Goal: Task Accomplishment & Management: Manage account settings

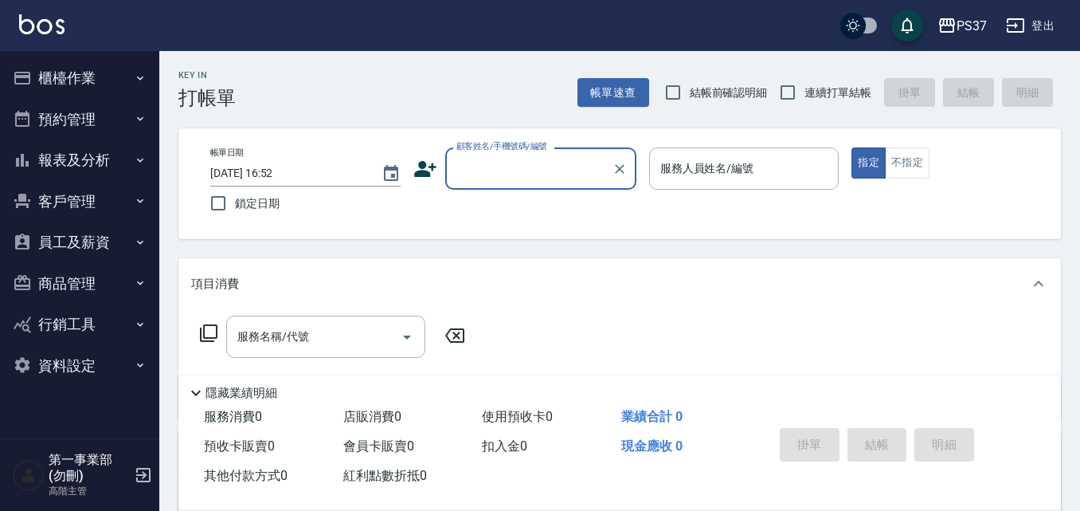
click at [985, 25] on div "PS37" at bounding box center [972, 26] width 30 height 20
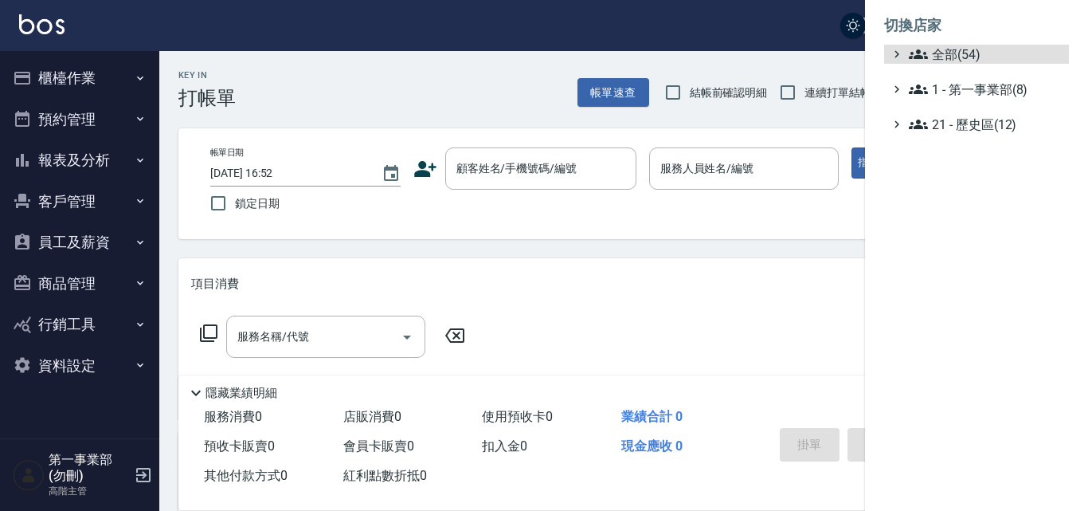
click at [966, 65] on ul "全部(54) 1 - 第一事業部(8) 21 - 歷史區(12)" at bounding box center [976, 89] width 185 height 89
click at [958, 54] on span "全部(54)" at bounding box center [986, 54] width 154 height 19
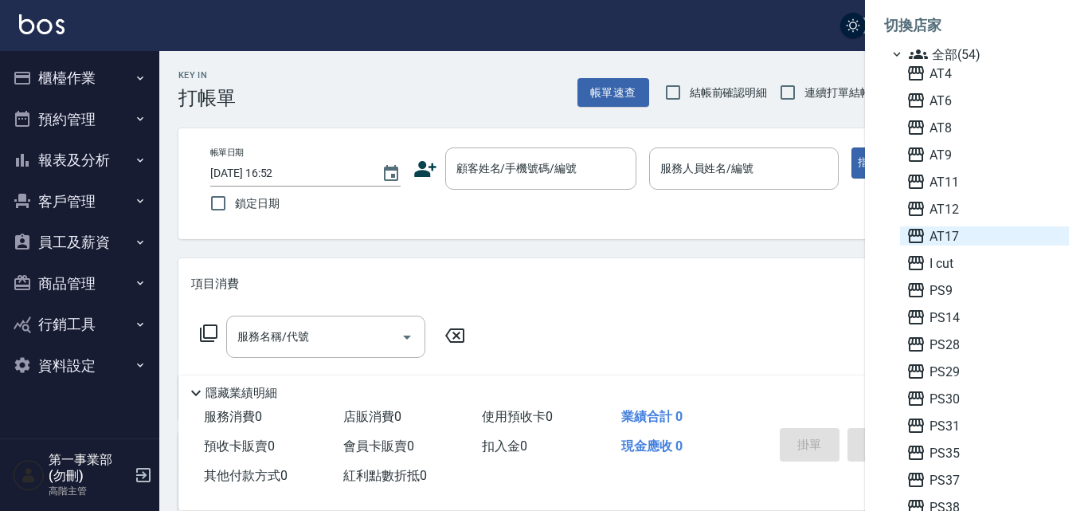
click at [958, 239] on span "AT17" at bounding box center [985, 235] width 156 height 19
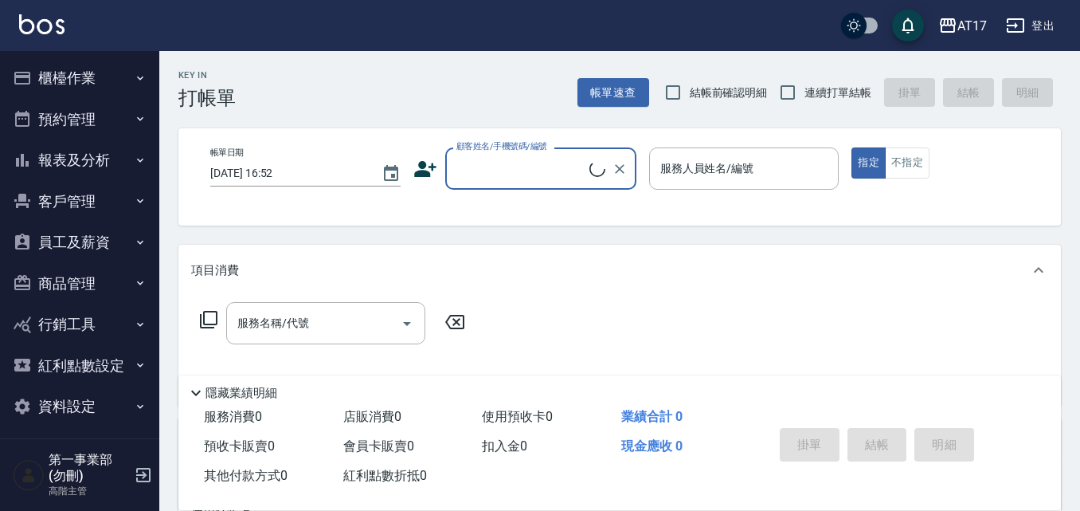
click at [103, 88] on button "櫃檯作業" at bounding box center [79, 77] width 147 height 41
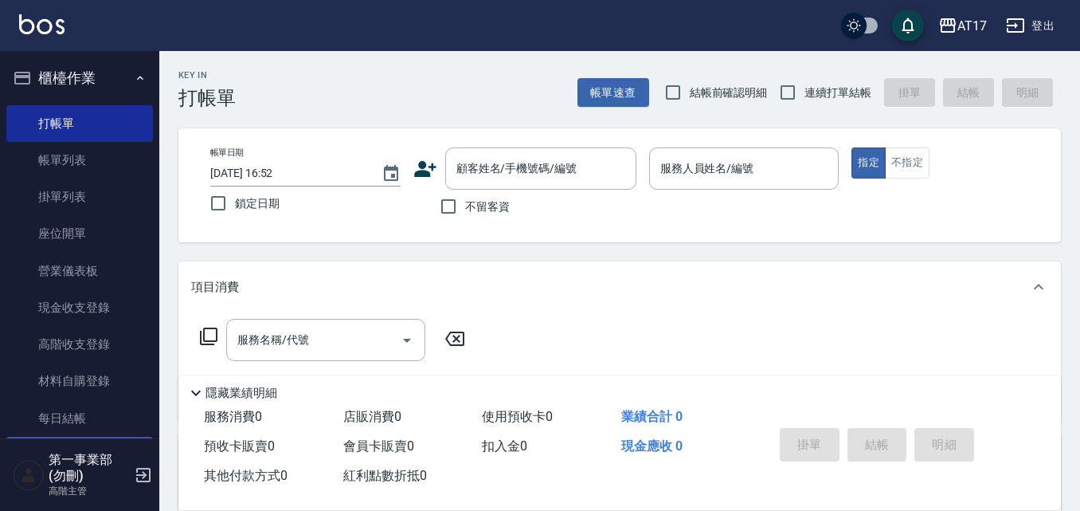
scroll to position [159, 0]
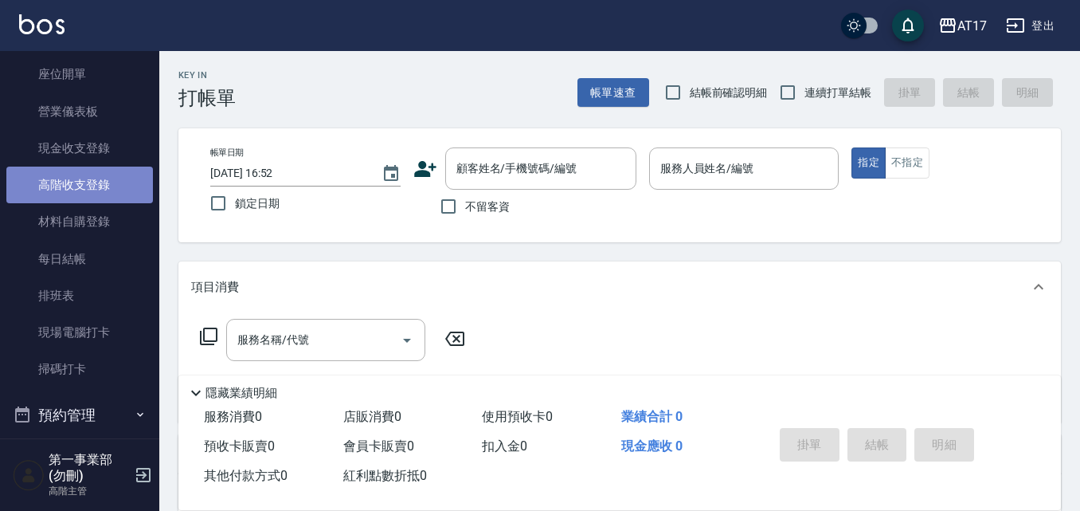
click at [110, 182] on link "高階收支登錄" at bounding box center [79, 184] width 147 height 37
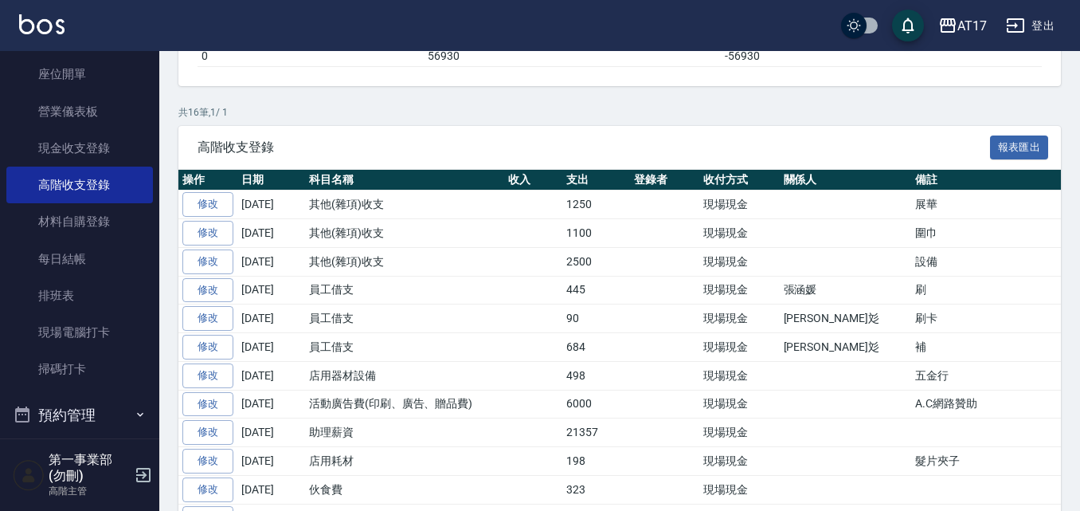
scroll to position [319, 0]
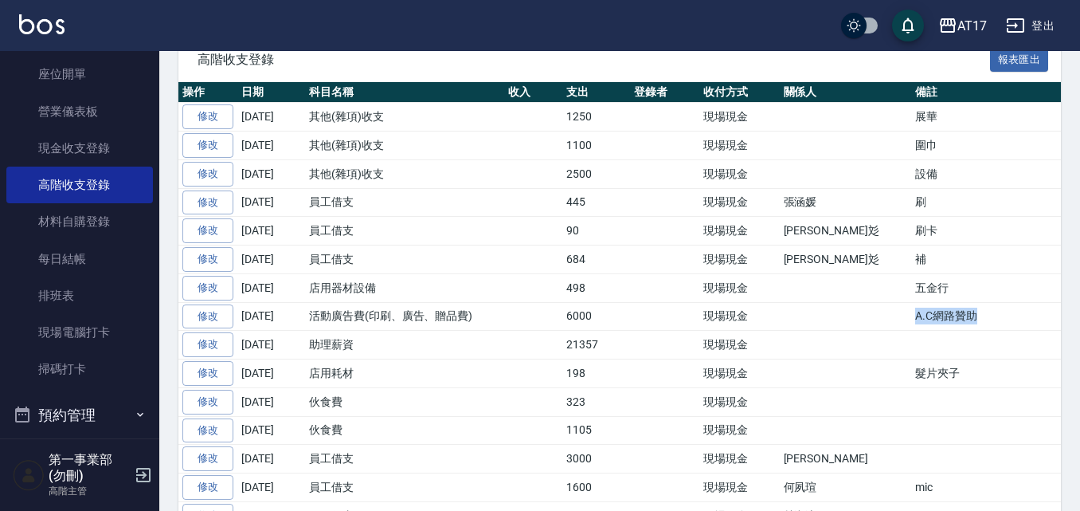
drag, startPoint x: 933, startPoint y: 367, endPoint x: 840, endPoint y: 362, distance: 92.6
click at [840, 331] on tr "修改 [DATE] 活動廣告費(印刷、廣告、贈品費) 6000 現場現金 A.C網路贊助" at bounding box center [696, 316] width 1036 height 29
click at [911, 331] on td "A.C網路贊助" at bounding box center [1062, 316] width 303 height 29
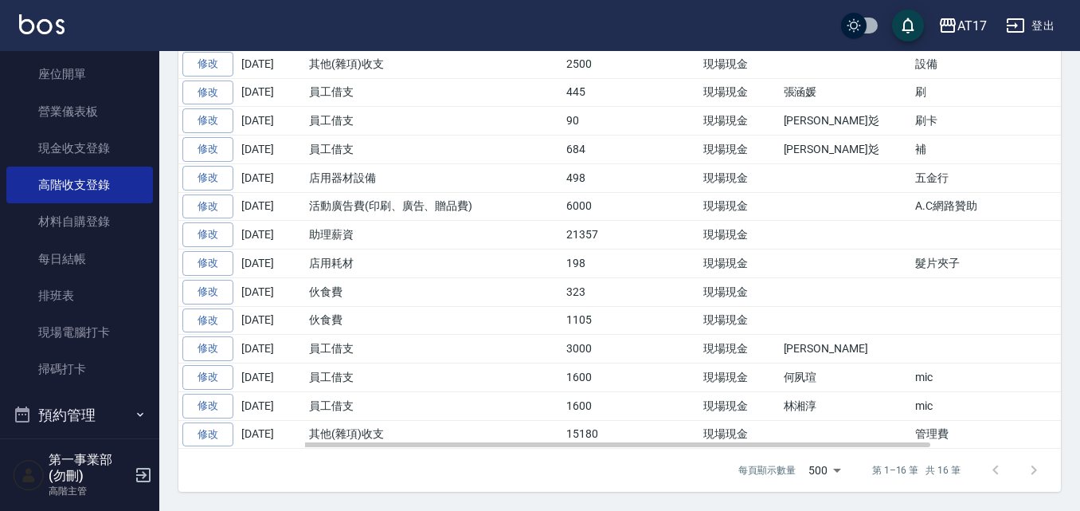
scroll to position [480, 0]
